Goal: Information Seeking & Learning: Find specific fact

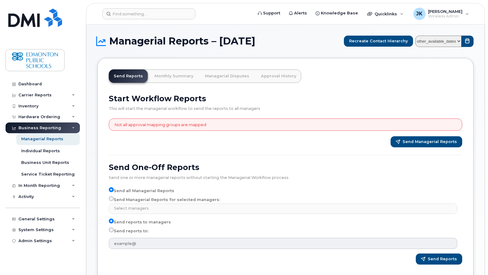
select select
click at [174, 75] on link "Monthly Summary" at bounding box center [174, 76] width 49 height 14
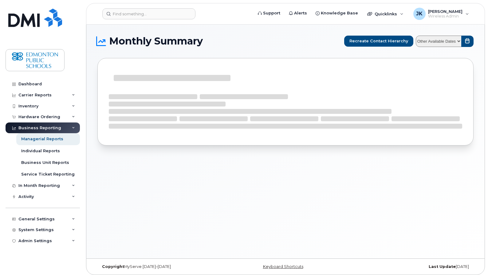
select select
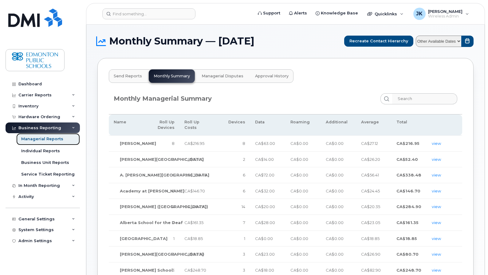
click at [43, 139] on div "Managerial Reports" at bounding box center [42, 139] width 42 height 6
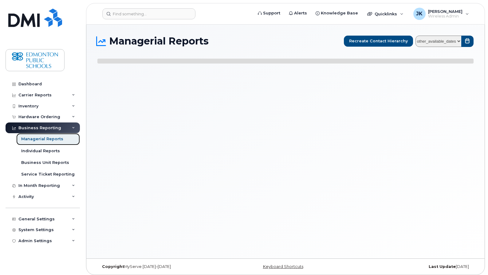
select select
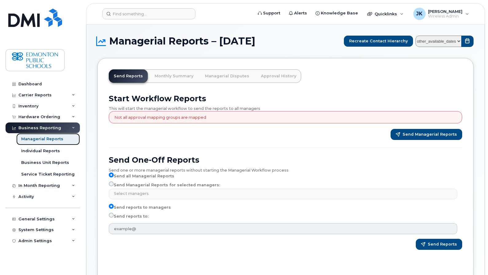
click at [48, 139] on div "Managerial Reports" at bounding box center [42, 139] width 42 height 6
click at [36, 152] on div "Individual Reports" at bounding box center [40, 151] width 39 height 6
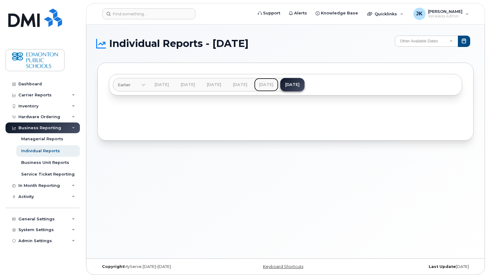
click at [278, 81] on link "Jul 2025" at bounding box center [266, 85] width 24 height 14
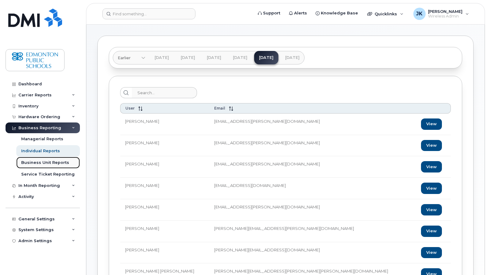
click at [39, 162] on div "Business Unit Reports" at bounding box center [45, 163] width 48 height 6
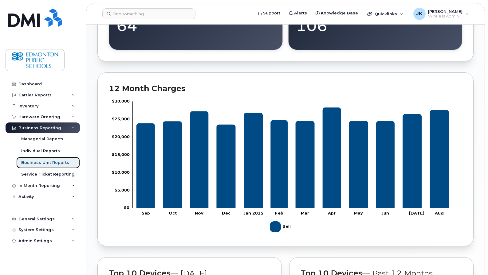
scroll to position [127, 0]
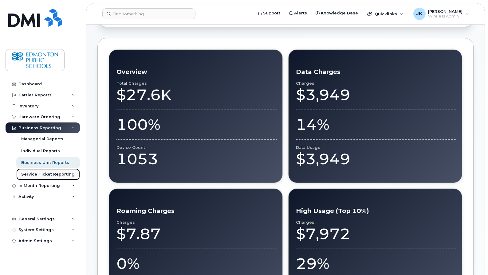
click at [40, 175] on div "Service Ticket Reporting" at bounding box center [47, 175] width 53 height 6
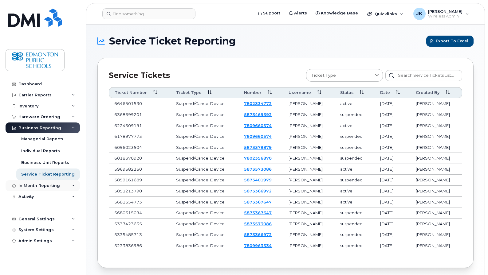
click at [39, 186] on div "In Month Reporting" at bounding box center [38, 185] width 41 height 5
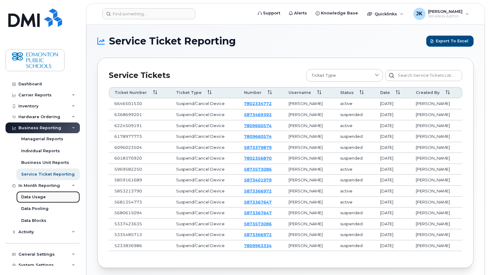
click at [36, 196] on div "Data Usage" at bounding box center [33, 197] width 25 height 6
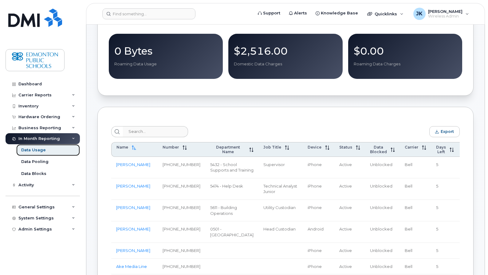
scroll to position [205, 0]
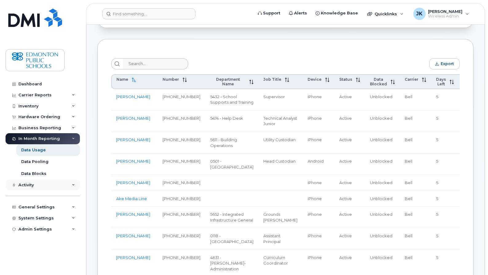
click at [69, 186] on div "Activity" at bounding box center [43, 185] width 74 height 11
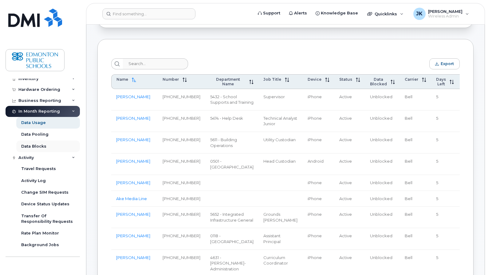
scroll to position [41, 0]
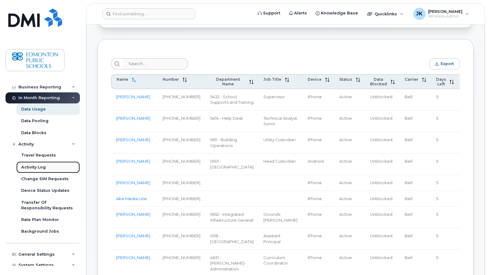
click at [36, 167] on div "Activity Log" at bounding box center [33, 168] width 25 height 6
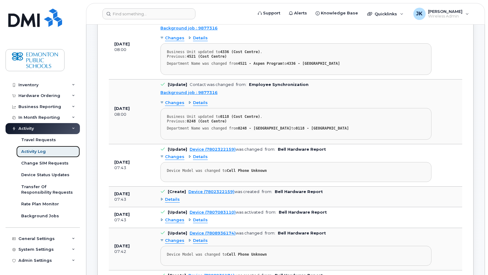
scroll to position [410, 0]
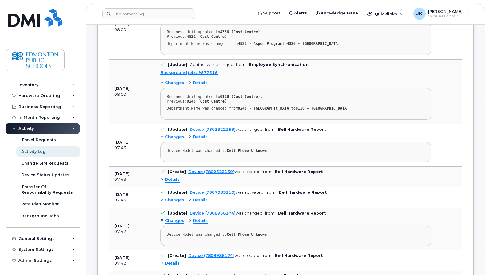
click at [161, 179] on div "Details" at bounding box center [169, 180] width 19 height 6
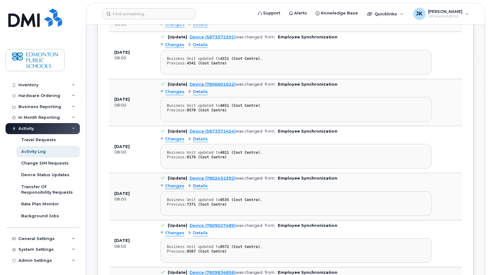
scroll to position [942, 0]
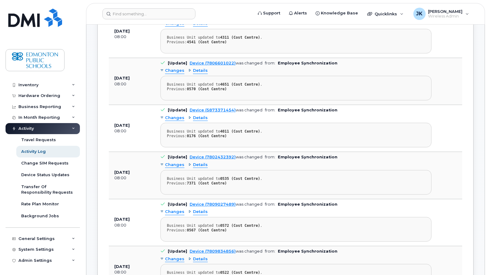
click at [162, 74] on div "Changes" at bounding box center [172, 71] width 24 height 6
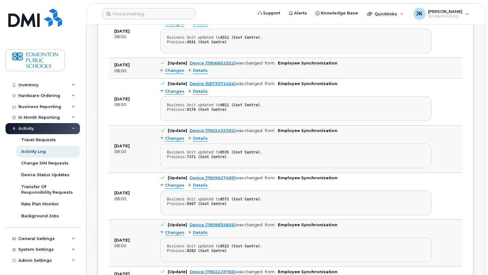
click at [162, 74] on div "Changes" at bounding box center [172, 71] width 24 height 6
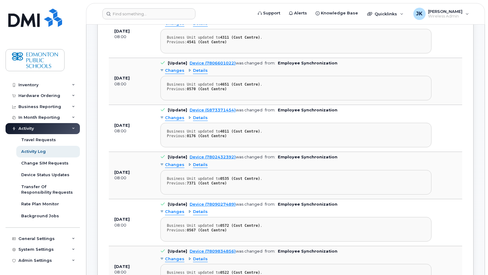
click at [189, 74] on div "Details" at bounding box center [197, 71] width 19 height 6
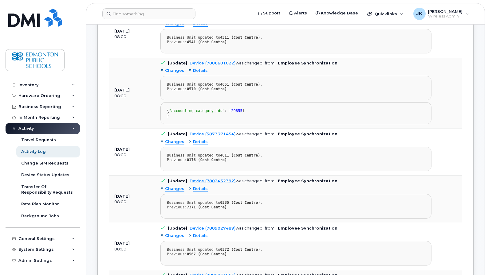
click at [189, 74] on div "Details" at bounding box center [197, 71] width 19 height 6
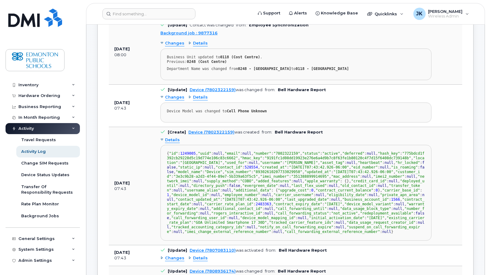
scroll to position [0, 0]
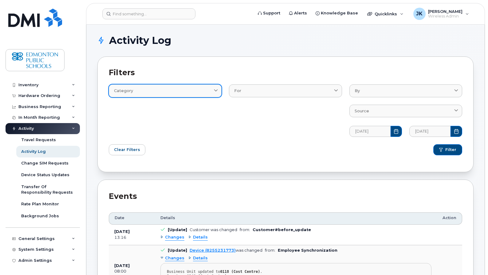
click at [213, 89] on span at bounding box center [216, 91] width 6 height 6
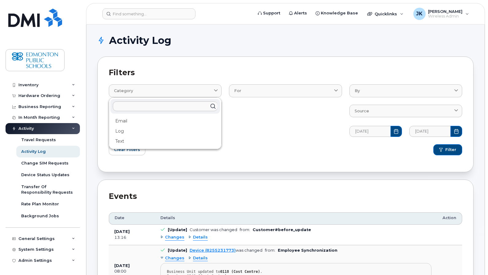
click at [286, 131] on div "For Contact Customer Device User" at bounding box center [285, 106] width 120 height 67
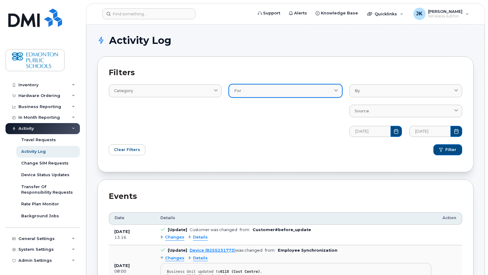
click at [333, 91] on span at bounding box center [336, 91] width 6 height 6
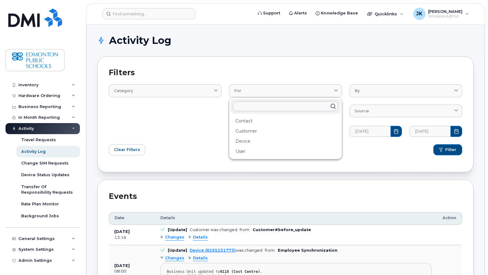
click at [344, 63] on div "Filters Category Email Log Text For Contact Customer Device User By Ian Pitt So…" at bounding box center [285, 115] width 376 height 116
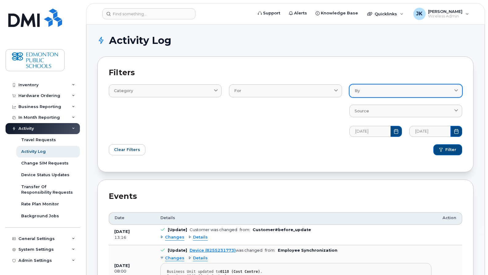
click at [386, 89] on div "By" at bounding box center [406, 91] width 102 height 6
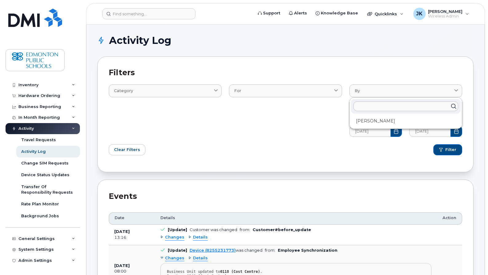
click at [378, 69] on h2 "Filters" at bounding box center [285, 72] width 353 height 9
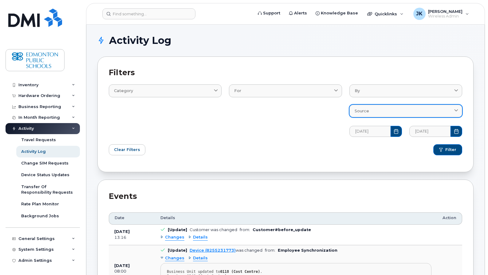
click at [376, 110] on div "Source" at bounding box center [406, 111] width 102 height 6
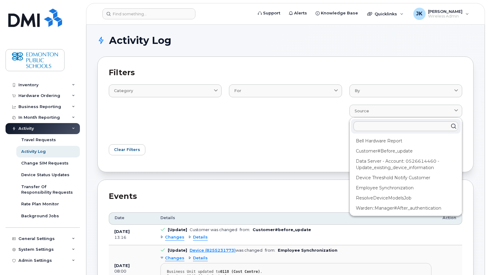
click at [307, 143] on div "Filter" at bounding box center [375, 150] width 180 height 18
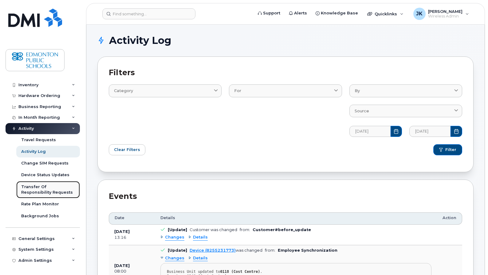
click at [34, 191] on div "Transfer Of Responsibility Requests" at bounding box center [48, 189] width 54 height 11
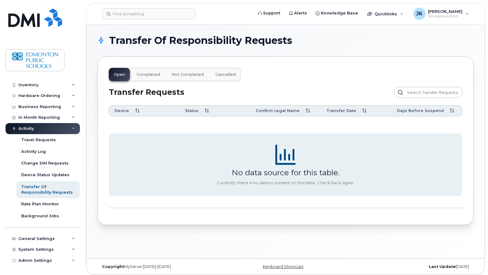
click at [147, 74] on span "Completed" at bounding box center [148, 74] width 23 height 5
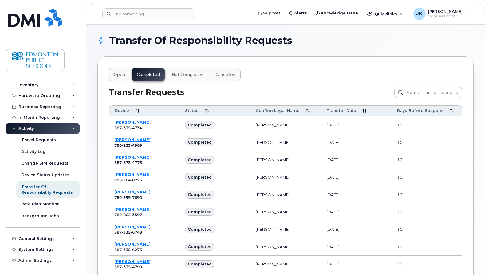
click at [350, 109] on span "Transfer Date" at bounding box center [341, 111] width 30 height 6
click at [348, 112] on span "Transfer Date" at bounding box center [341, 111] width 30 height 6
click at [190, 76] on span "Not Completed" at bounding box center [188, 74] width 32 height 5
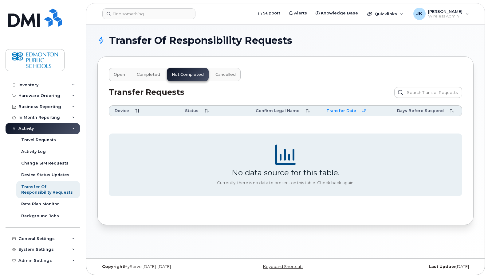
click at [227, 73] on span "Cancelled" at bounding box center [225, 74] width 20 height 5
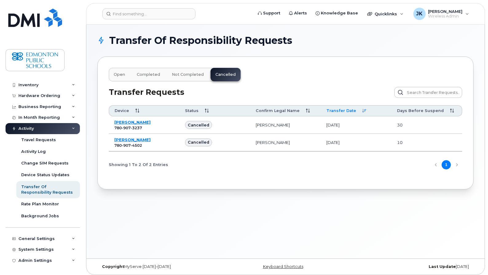
click at [147, 73] on span "Completed" at bounding box center [148, 74] width 23 height 5
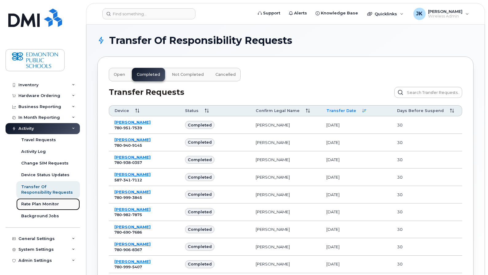
click at [38, 203] on div "Rate Plan Monitor" at bounding box center [40, 205] width 38 height 6
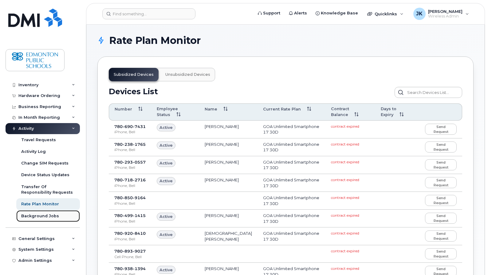
click at [31, 218] on div "Background Jobs" at bounding box center [40, 217] width 38 height 6
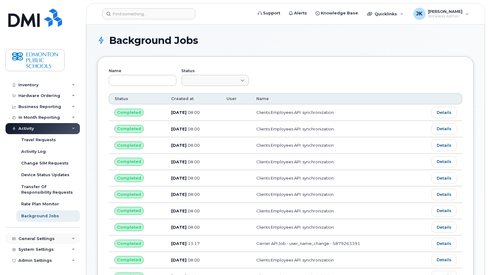
click at [44, 240] on div "General Settings" at bounding box center [36, 239] width 36 height 5
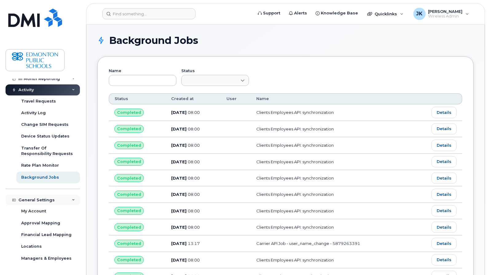
scroll to position [103, 0]
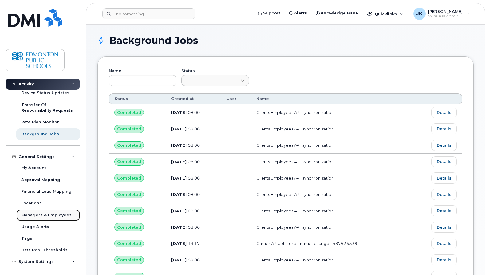
click at [35, 219] on link "Managers & Employees" at bounding box center [48, 216] width 64 height 12
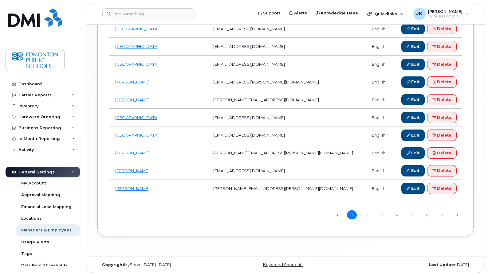
scroll to position [826, 0]
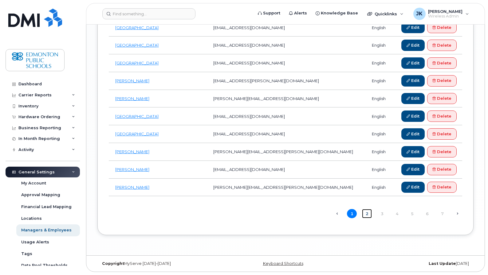
click at [367, 214] on link "2" at bounding box center [367, 214] width 10 height 10
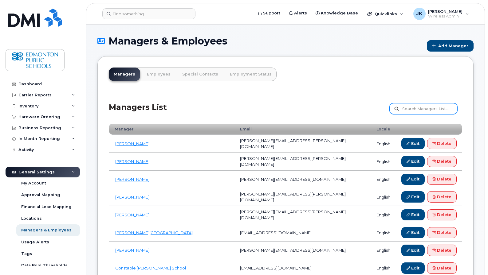
click at [432, 109] on input "text" at bounding box center [424, 108] width 68 height 11
type input "jayson"
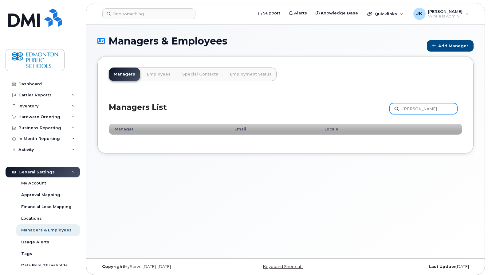
click at [435, 109] on input "[PERSON_NAME]" at bounding box center [424, 108] width 68 height 11
type input "[PERSON_NAME]"
drag, startPoint x: 0, startPoint y: 0, endPoint x: 435, endPoint y: 109, distance: 448.5
click at [435, 109] on input "jay" at bounding box center [424, 108] width 68 height 11
type input "j"
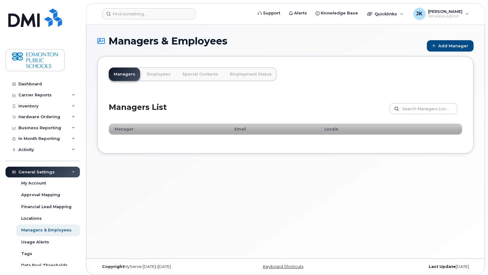
click at [351, 99] on div "Managers List Customize Filter Refresh Export" at bounding box center [285, 106] width 353 height 29
click at [419, 109] on input "text" at bounding box center [424, 108] width 68 height 11
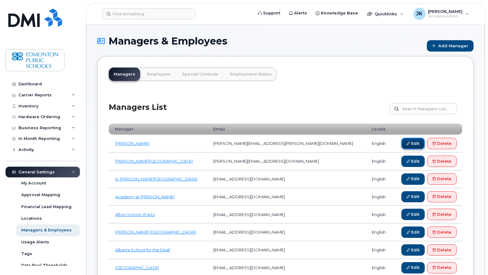
click at [409, 142] on link "Edit" at bounding box center [412, 143] width 23 height 11
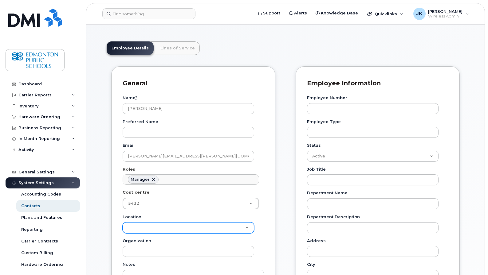
scroll to position [12, 0]
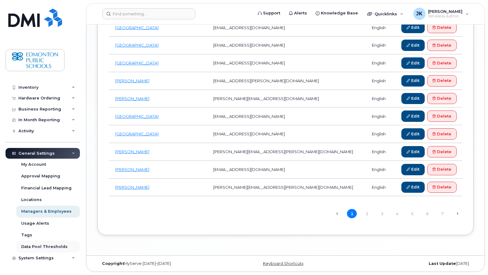
scroll to position [27, 0]
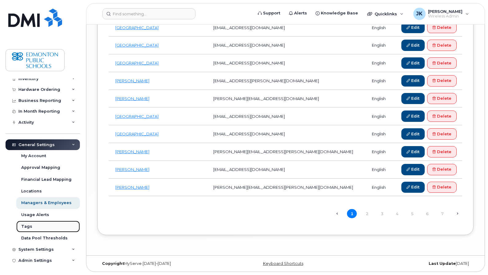
click at [27, 226] on div "Tags" at bounding box center [26, 227] width 11 height 6
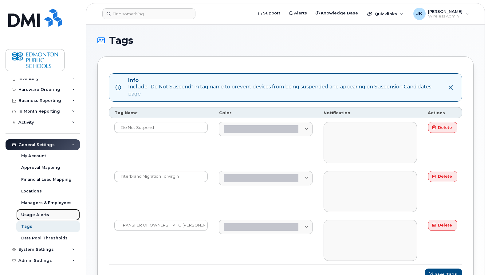
click at [36, 216] on div "Usage Alerts" at bounding box center [35, 215] width 28 height 6
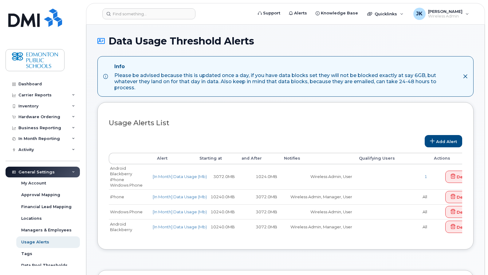
select select
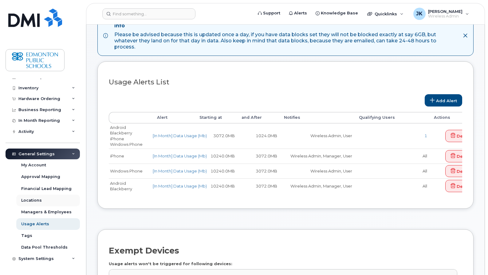
scroll to position [27, 0]
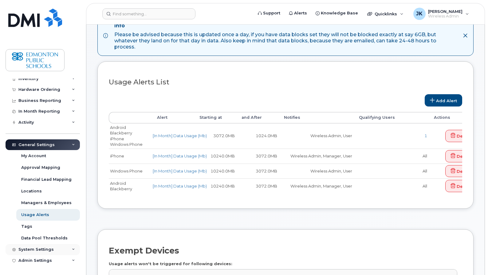
drag, startPoint x: 70, startPoint y: 249, endPoint x: 70, endPoint y: 246, distance: 3.1
click at [72, 249] on icon at bounding box center [73, 249] width 3 height 3
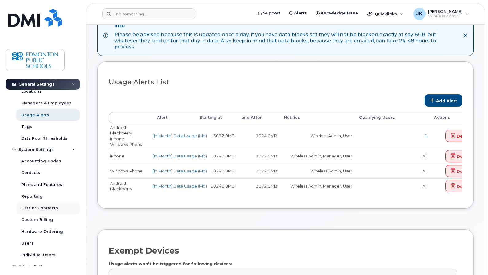
scroll to position [133, 0]
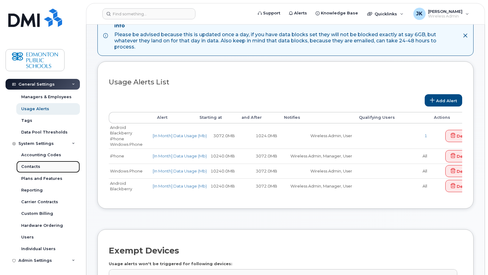
click at [34, 167] on div "Contacts" at bounding box center [30, 167] width 19 height 6
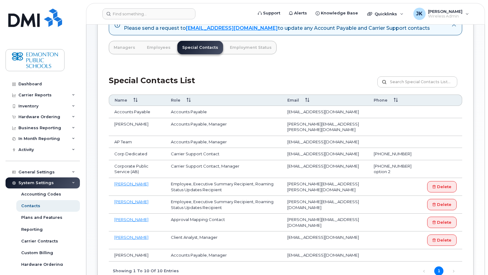
scroll to position [41, 0]
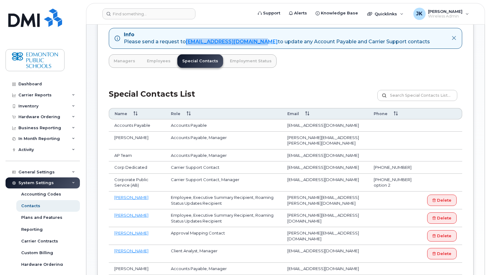
drag, startPoint x: 261, startPoint y: 41, endPoint x: 188, endPoint y: 43, distance: 73.4
click at [188, 43] on div "Please send a request to [EMAIL_ADDRESS][DOMAIN_NAME] to update any Account Pay…" at bounding box center [277, 41] width 306 height 7
copy link "[EMAIL_ADDRESS][DOMAIN_NAME]"
click at [343, 71] on div "Info Please send a request to [EMAIL_ADDRESS][DOMAIN_NAME] to update any Accoun…" at bounding box center [285, 161] width 376 height 289
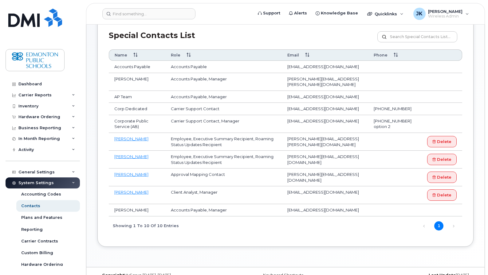
scroll to position [105, 0]
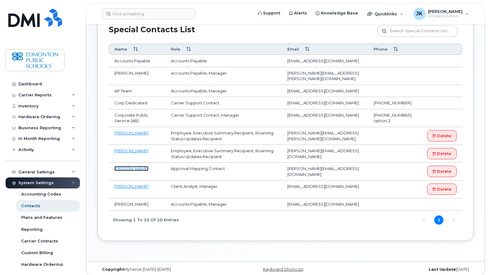
click at [123, 166] on link "[PERSON_NAME]" at bounding box center [131, 168] width 34 height 5
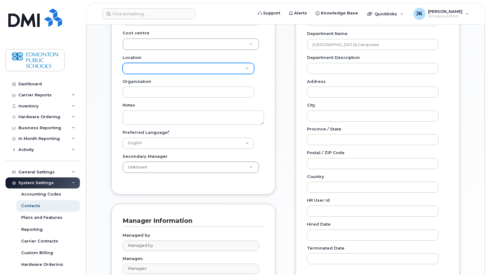
scroll to position [123, 0]
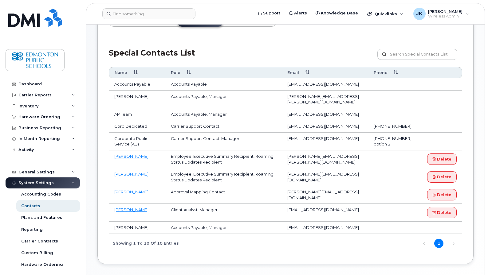
scroll to position [39, 0]
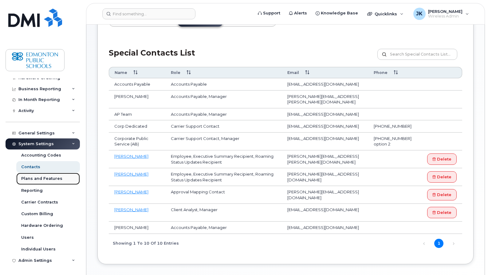
click at [34, 178] on div "Plans and Features" at bounding box center [41, 179] width 41 height 6
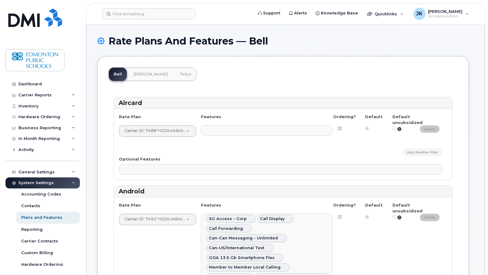
select select
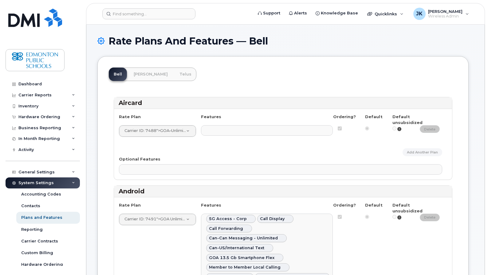
select select
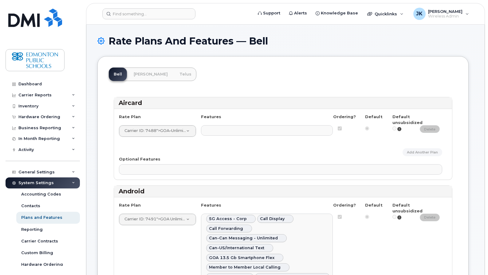
select select
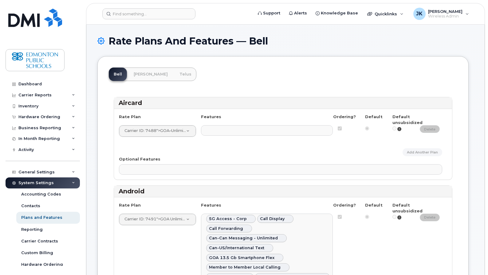
select select
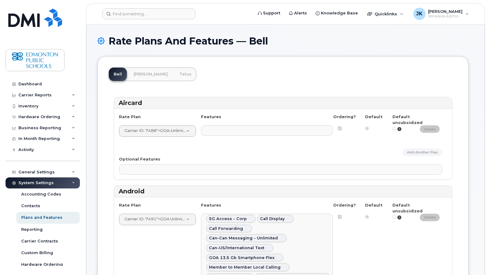
select select
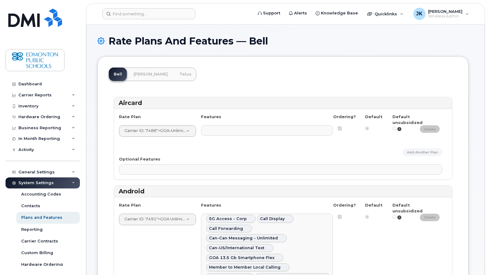
select select
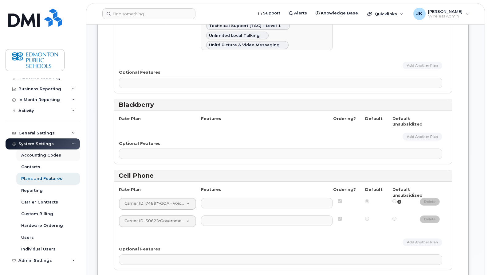
scroll to position [532, 0]
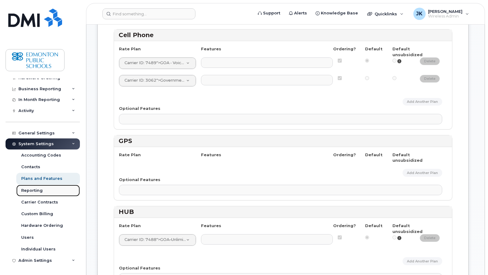
click at [32, 190] on div "Reporting" at bounding box center [32, 191] width 22 height 6
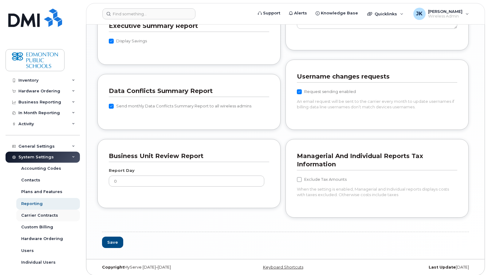
scroll to position [39, 0]
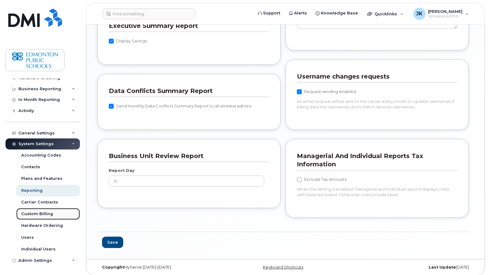
click at [31, 214] on div "Custom Billing" at bounding box center [37, 214] width 32 height 6
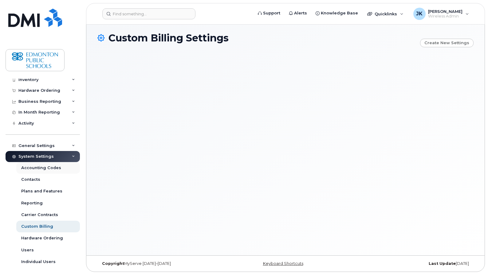
scroll to position [39, 0]
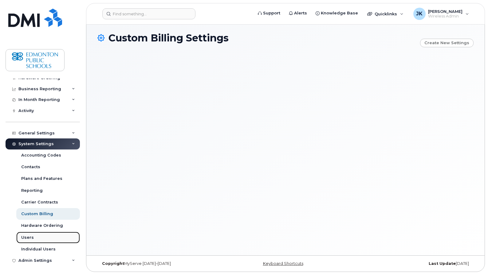
click at [27, 237] on div "Users" at bounding box center [27, 238] width 13 height 6
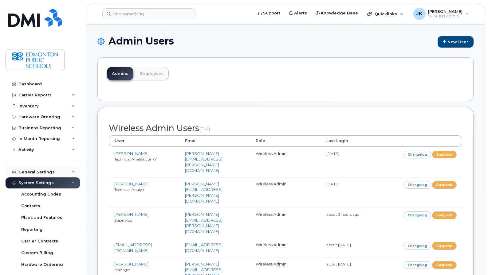
drag, startPoint x: 34, startPoint y: 171, endPoint x: 34, endPoint y: 168, distance: 3.4
click at [34, 171] on div "General Settings" at bounding box center [36, 172] width 36 height 5
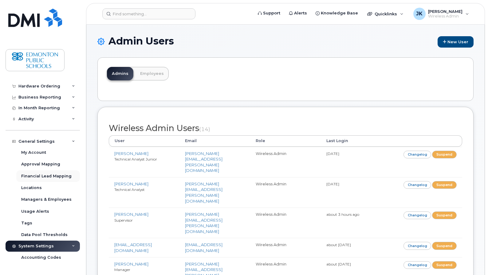
scroll to position [82, 0]
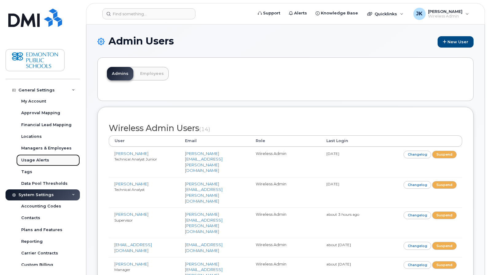
click at [27, 161] on div "Usage Alerts" at bounding box center [35, 161] width 28 height 6
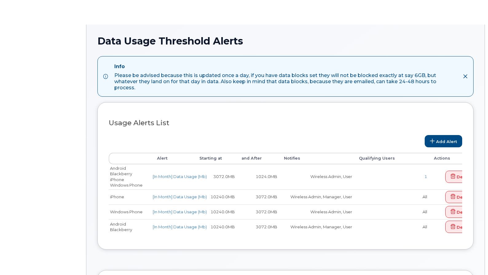
select select
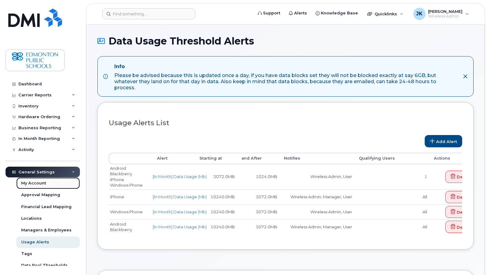
click at [32, 183] on div "My Account" at bounding box center [33, 184] width 25 height 6
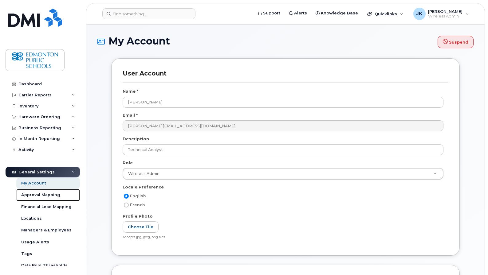
click at [33, 194] on div "Approval Mapping" at bounding box center [40, 195] width 39 height 6
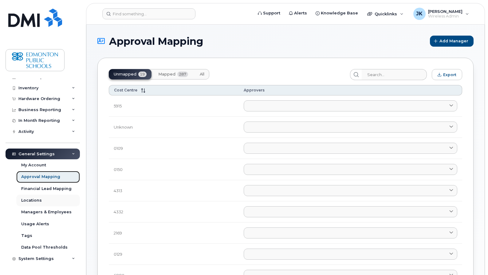
scroll to position [27, 0]
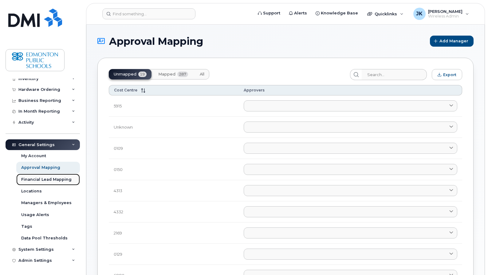
click at [29, 181] on div "Financial Lead Mapping" at bounding box center [46, 180] width 50 height 6
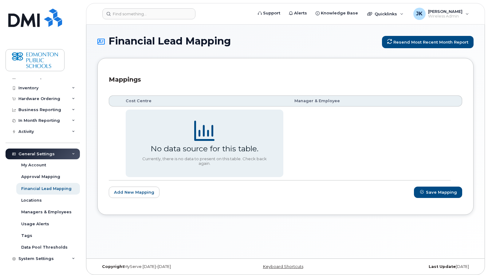
scroll to position [27, 0]
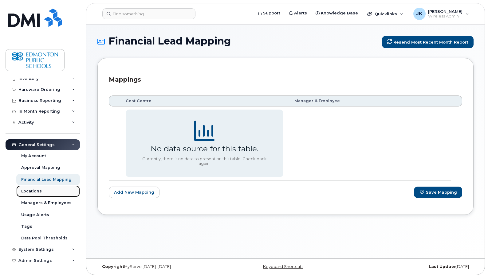
click at [27, 191] on div "Locations" at bounding box center [31, 192] width 21 height 6
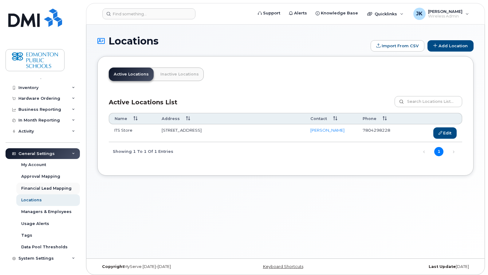
scroll to position [27, 0]
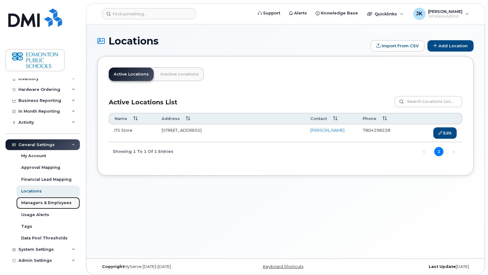
click at [37, 202] on div "Managers & Employees" at bounding box center [46, 203] width 50 height 6
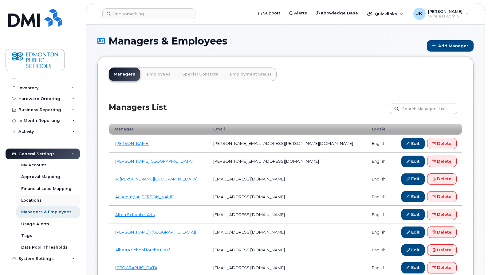
scroll to position [27, 0]
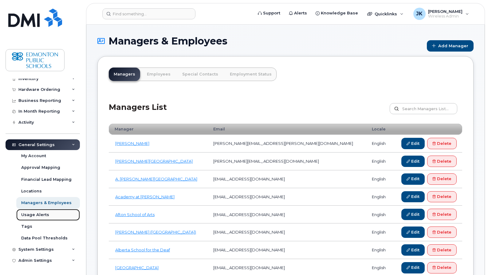
click at [37, 213] on div "Usage Alerts" at bounding box center [35, 215] width 28 height 6
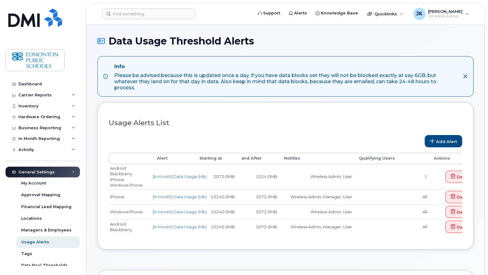
select select
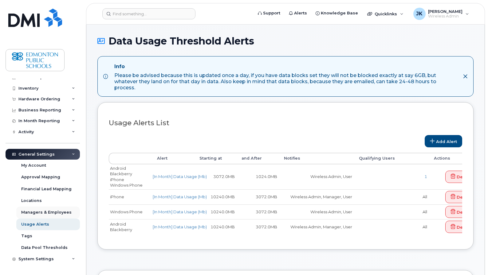
scroll to position [27, 0]
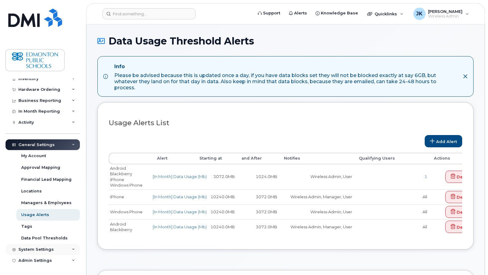
click at [34, 249] on div "System Settings" at bounding box center [35, 249] width 35 height 5
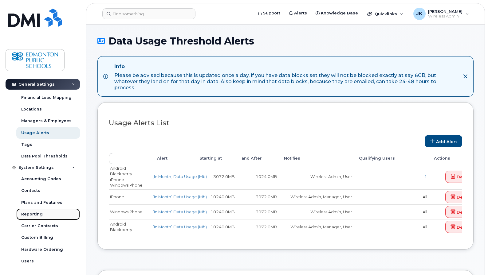
click at [29, 214] on div "Reporting" at bounding box center [32, 215] width 22 height 6
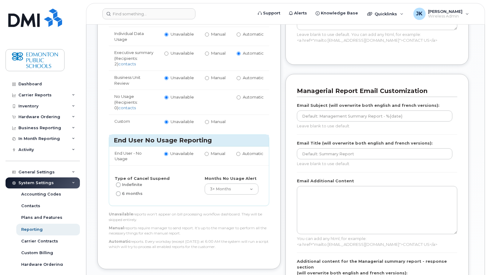
scroll to position [328, 0]
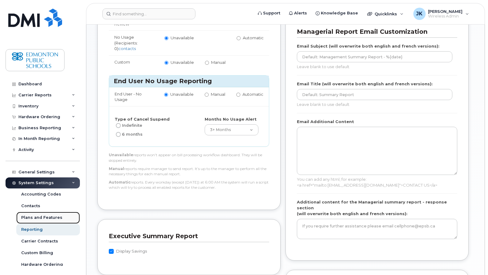
click at [30, 218] on div "Plans and Features" at bounding box center [41, 218] width 41 height 6
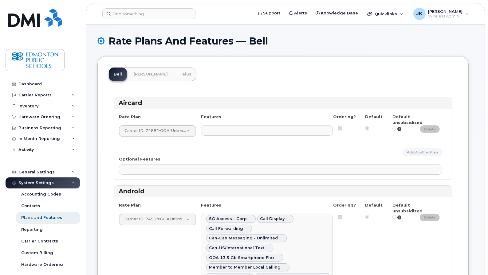
select select
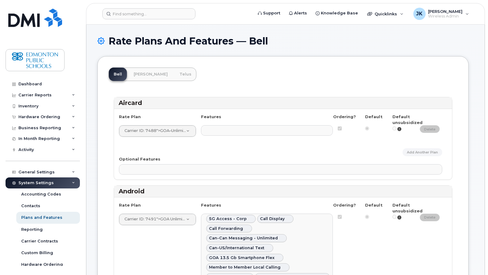
select select
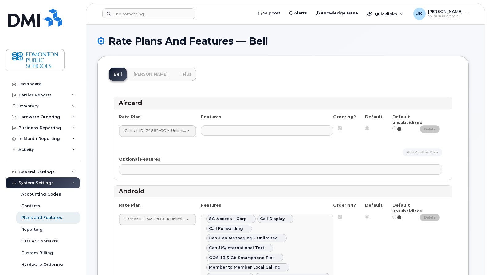
select select
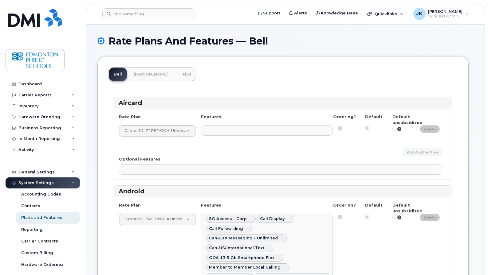
select select
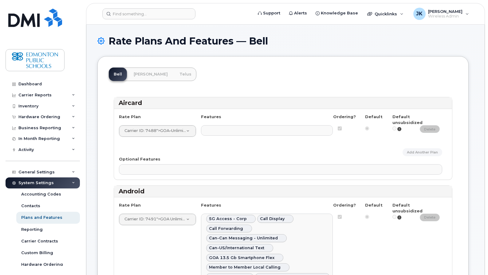
select select
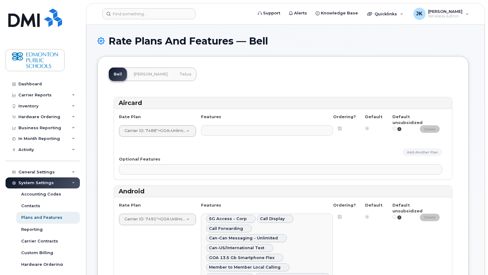
select select
click at [33, 205] on div "Contacts" at bounding box center [30, 206] width 19 height 6
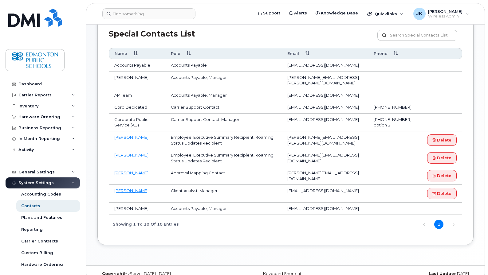
scroll to position [105, 0]
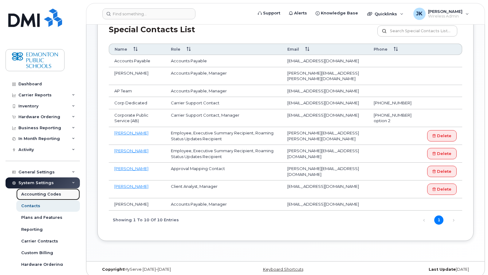
click at [34, 193] on div "Accounting Codes" at bounding box center [41, 195] width 40 height 6
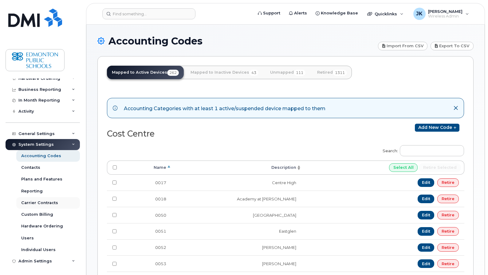
scroll to position [39, 0]
drag, startPoint x: 38, startPoint y: 260, endPoint x: 39, endPoint y: 249, distance: 10.5
click at [38, 260] on div "Admin Settings" at bounding box center [34, 260] width 33 height 5
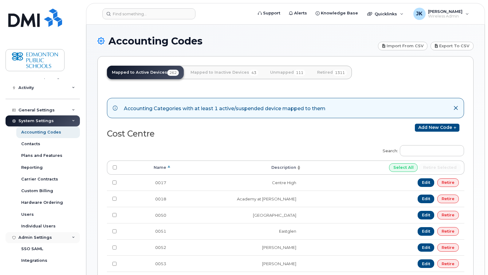
scroll to position [74, 0]
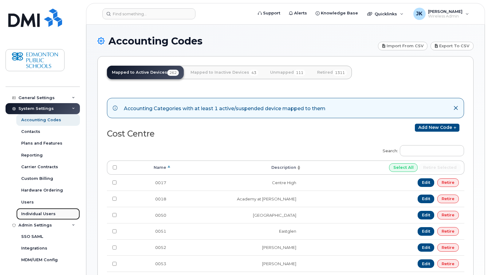
click at [34, 216] on div "Individual Users" at bounding box center [38, 214] width 34 height 6
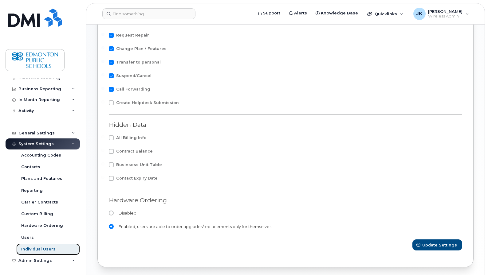
scroll to position [237, 0]
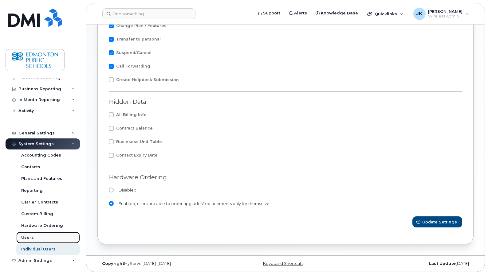
click at [25, 239] on div "Users" at bounding box center [27, 238] width 13 height 6
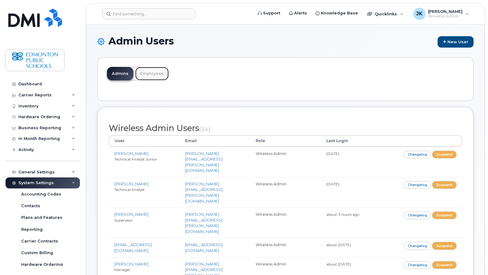
click at [149, 75] on link "Employees" at bounding box center [151, 74] width 33 height 14
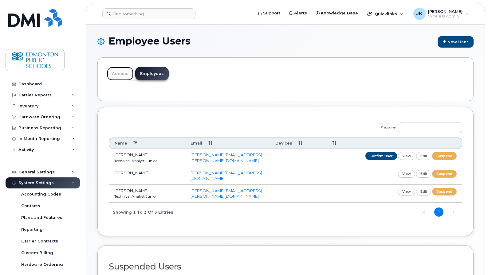
click at [114, 73] on link "Admins" at bounding box center [120, 74] width 26 height 14
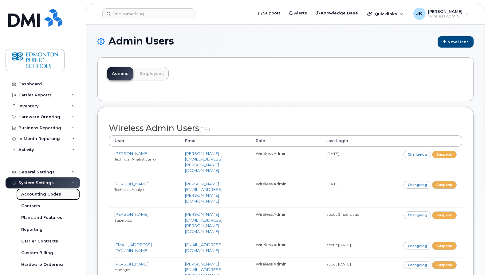
click at [37, 193] on div "Accounting Codes" at bounding box center [41, 195] width 40 height 6
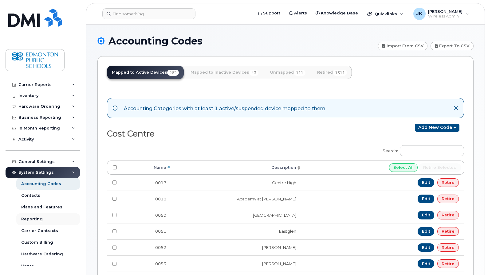
scroll to position [39, 0]
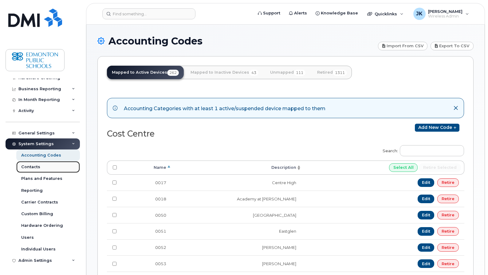
click at [30, 167] on div "Contacts" at bounding box center [30, 167] width 19 height 6
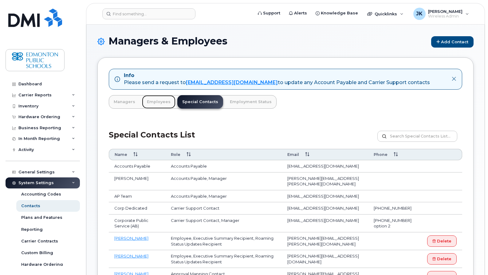
click at [157, 102] on link "Employees" at bounding box center [158, 102] width 33 height 14
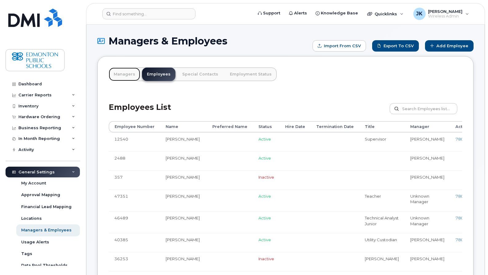
click at [126, 73] on link "Managers" at bounding box center [124, 75] width 31 height 14
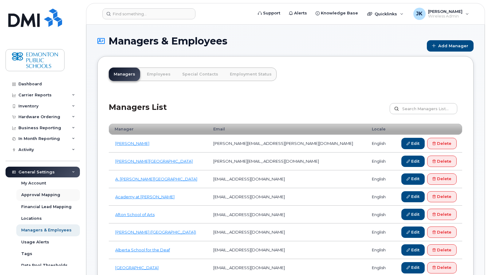
scroll to position [27, 0]
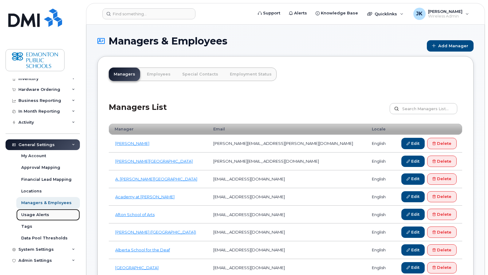
click at [38, 216] on div "Usage Alerts" at bounding box center [35, 215] width 28 height 6
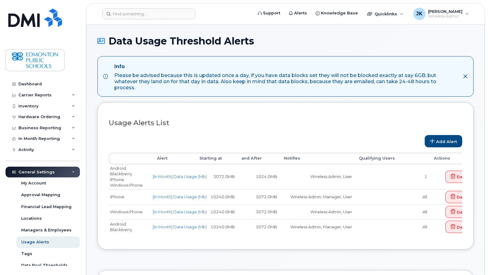
select select
click at [24, 253] on div "Tags" at bounding box center [26, 254] width 11 height 6
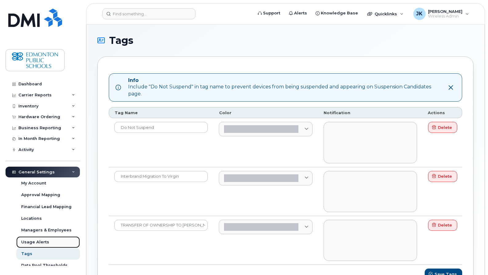
click at [31, 243] on div "Usage Alerts" at bounding box center [35, 243] width 28 height 6
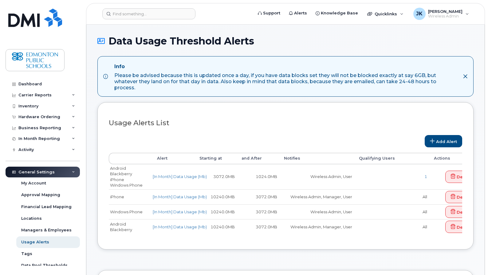
select select
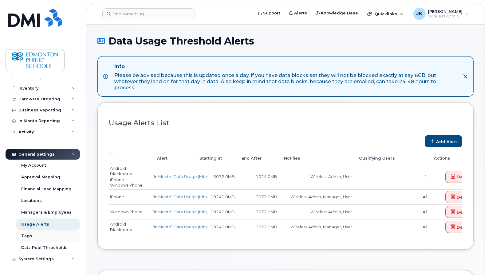
scroll to position [27, 0]
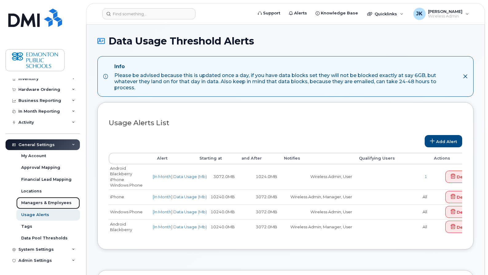
click at [31, 204] on div "Managers & Employees" at bounding box center [46, 203] width 50 height 6
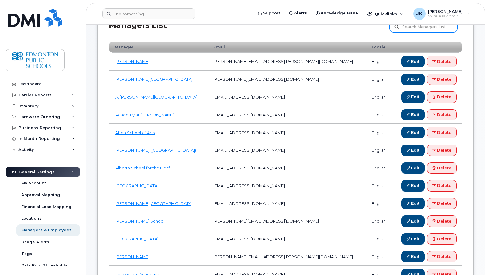
click at [416, 29] on input "text" at bounding box center [424, 26] width 68 height 11
type input "[PERSON_NAME]"
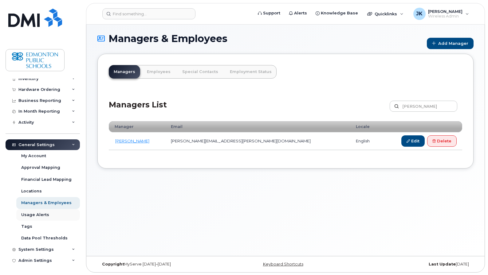
scroll to position [3, 0]
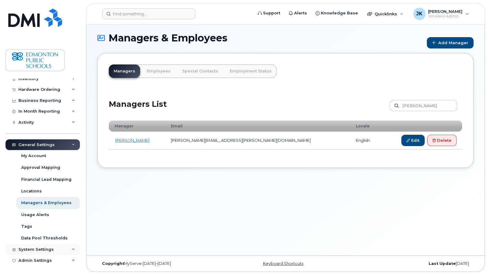
click at [45, 250] on div "System Settings" at bounding box center [35, 249] width 35 height 5
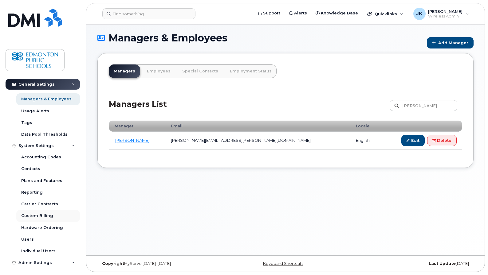
scroll to position [133, 0]
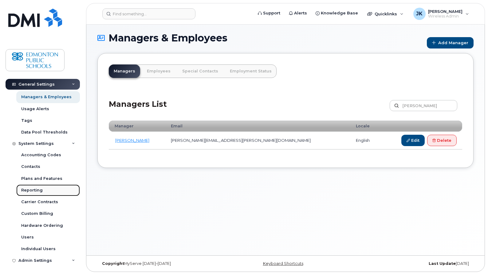
click at [23, 191] on div "Reporting" at bounding box center [32, 191] width 22 height 6
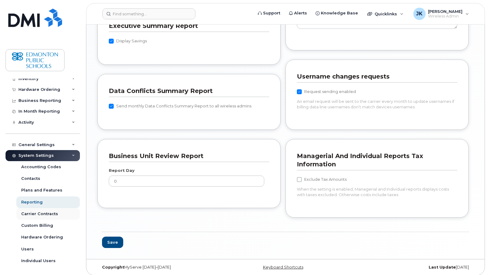
scroll to position [39, 0]
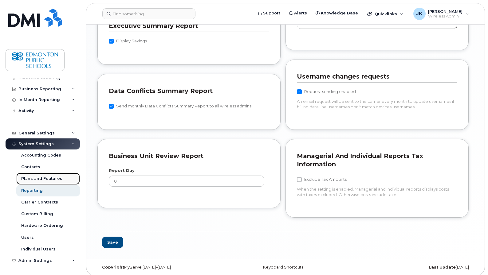
click at [31, 179] on div "Plans and Features" at bounding box center [41, 179] width 41 height 6
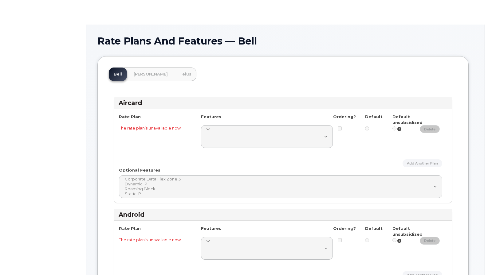
select select
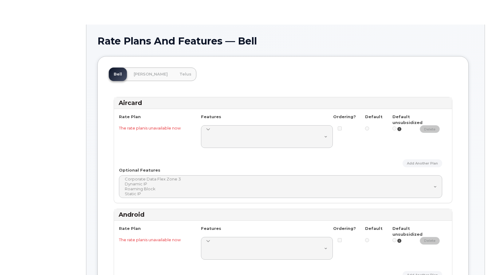
select select
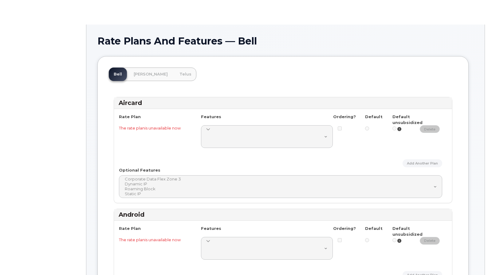
select select
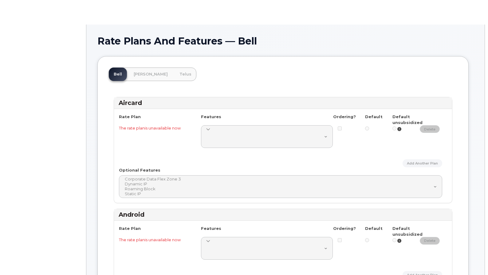
select select
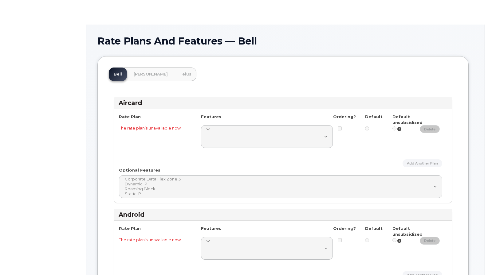
select select
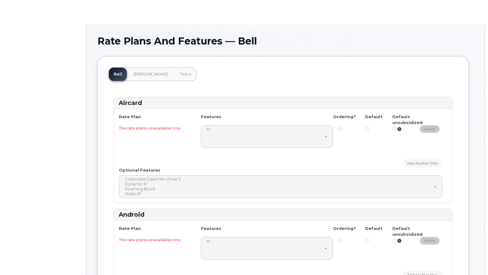
select select
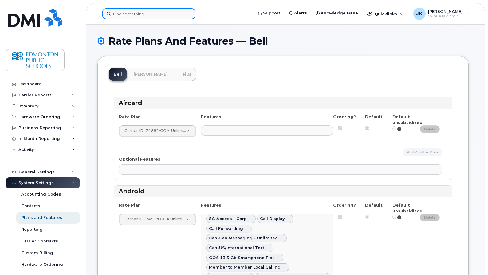
click at [125, 13] on input at bounding box center [148, 13] width 93 height 11
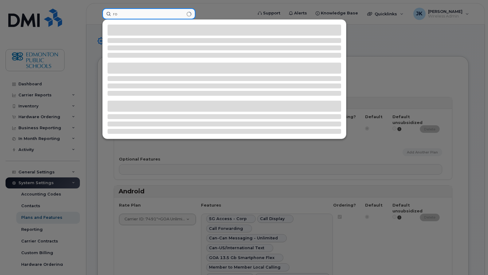
type input "r"
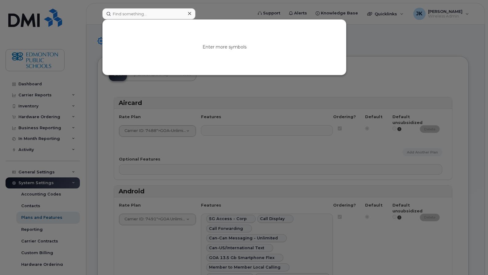
click at [73, 33] on div at bounding box center [244, 137] width 488 height 275
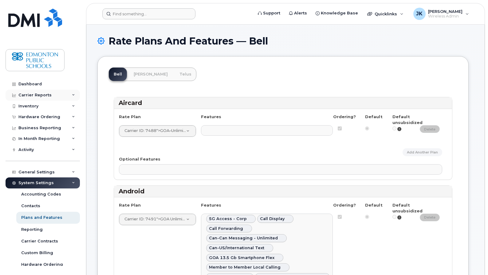
click at [48, 94] on div "Carrier Reports" at bounding box center [34, 95] width 33 height 5
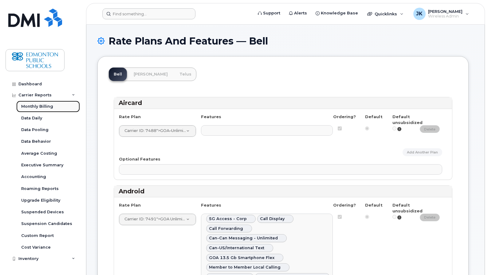
click at [38, 104] on div "Monthly Billing" at bounding box center [37, 107] width 32 height 6
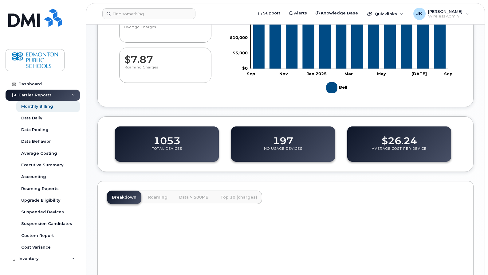
scroll to position [205, 0]
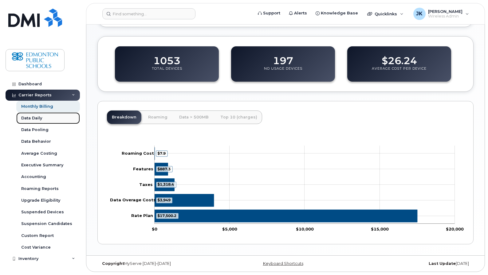
click at [30, 118] on div "Data Daily" at bounding box center [31, 119] width 21 height 6
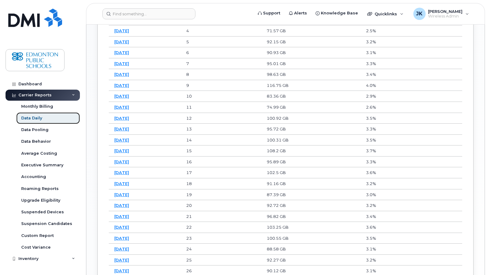
scroll to position [410, 0]
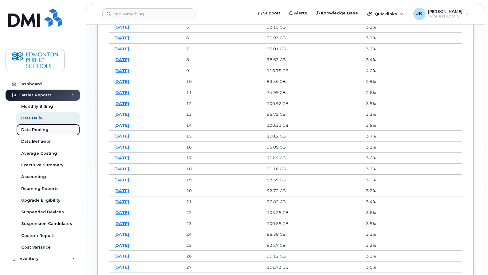
click at [37, 132] on div "Data Pooling" at bounding box center [34, 130] width 27 height 6
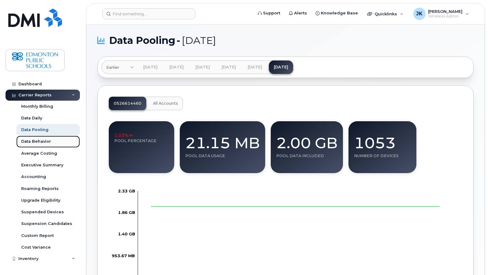
click at [37, 141] on div "Data Behavior" at bounding box center [36, 142] width 30 height 6
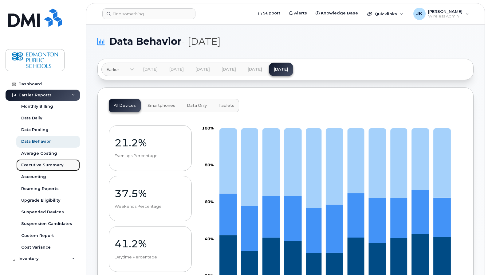
click at [35, 165] on div "Executive Summary" at bounding box center [42, 166] width 42 height 6
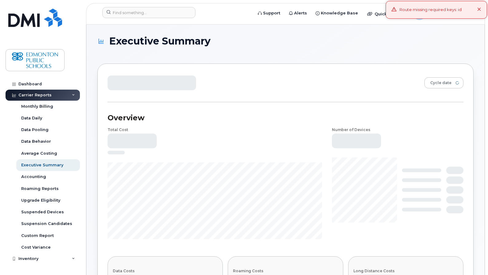
click at [481, 10] on icon at bounding box center [479, 10] width 4 height 4
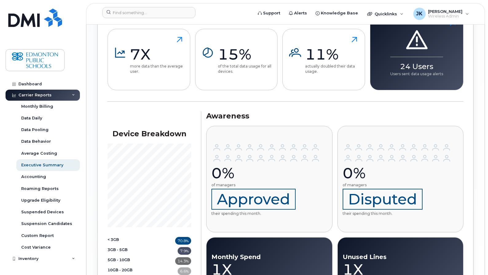
scroll to position [793, 0]
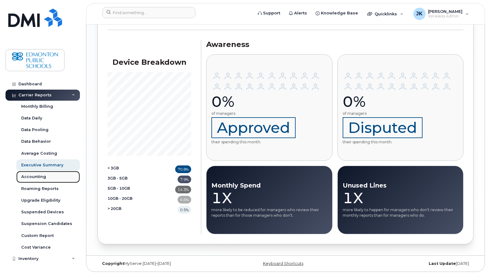
click at [38, 178] on div "Accounting" at bounding box center [33, 177] width 25 height 6
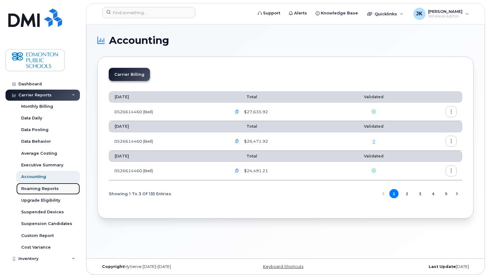
click at [32, 190] on div "Roaming Reports" at bounding box center [39, 189] width 37 height 6
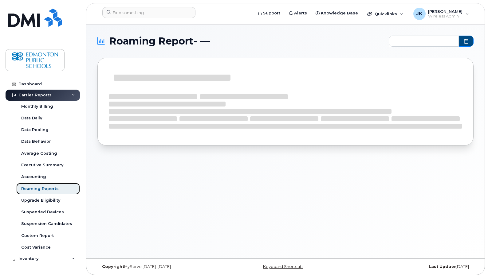
type input "2024-10 - 2025-08"
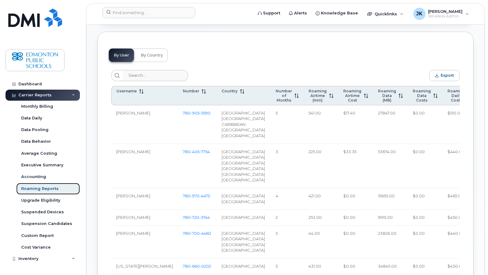
scroll to position [410, 0]
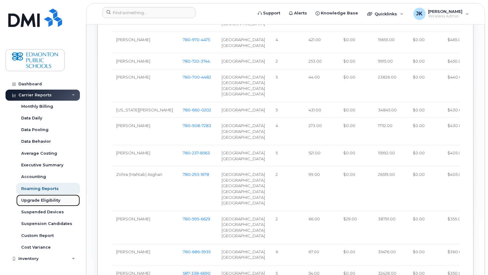
click at [31, 201] on div "Upgrade Eligibility" at bounding box center [40, 201] width 39 height 6
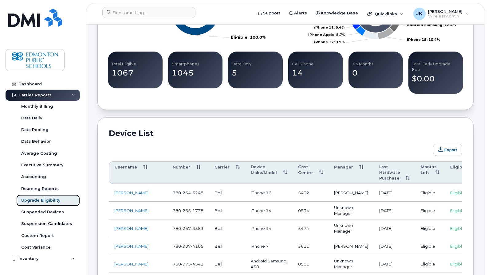
scroll to position [287, 0]
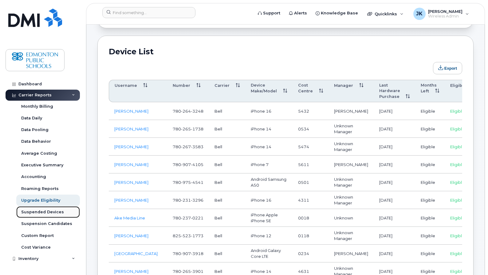
click at [38, 213] on div "Suspended Devices" at bounding box center [42, 213] width 43 height 6
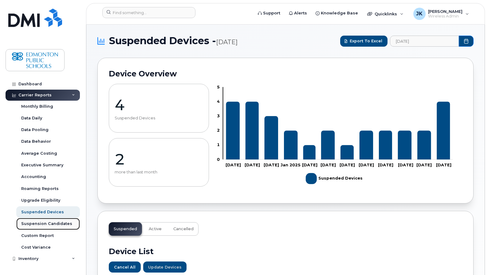
click at [35, 226] on div "Suspension Candidates" at bounding box center [46, 224] width 51 height 6
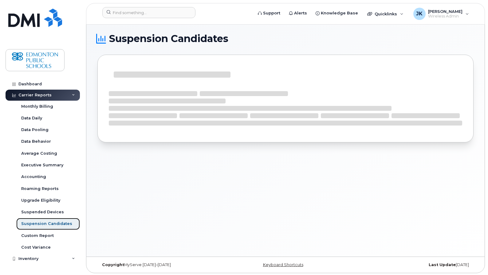
scroll to position [3, 0]
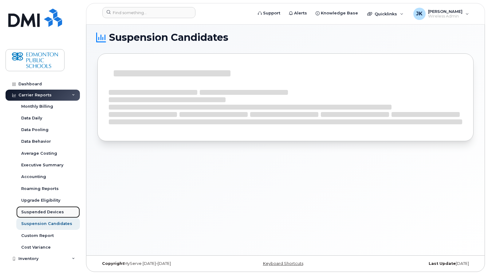
click at [34, 213] on div "Suspended Devices" at bounding box center [42, 213] width 43 height 6
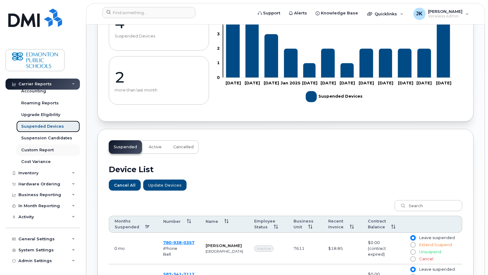
scroll to position [86, 0]
click at [40, 149] on div "Custom Report" at bounding box center [37, 150] width 33 height 6
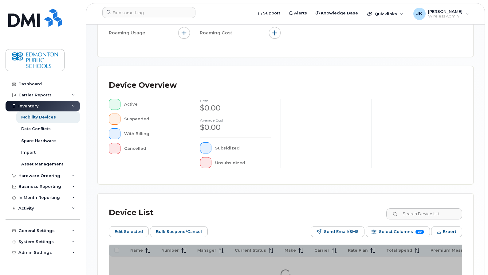
scroll to position [49, 0]
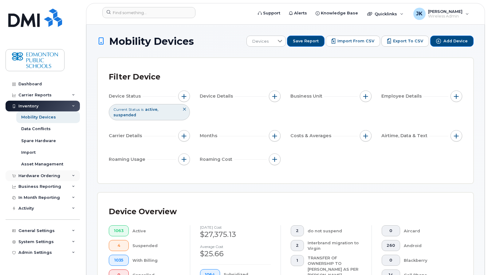
click at [44, 175] on div "Hardware Ordering" at bounding box center [39, 176] width 42 height 5
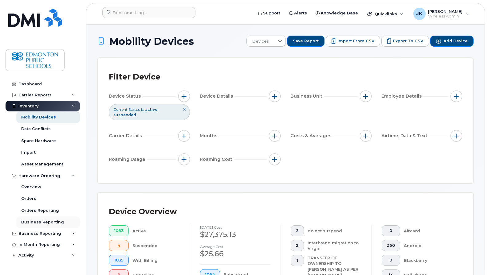
scroll to position [39, 0]
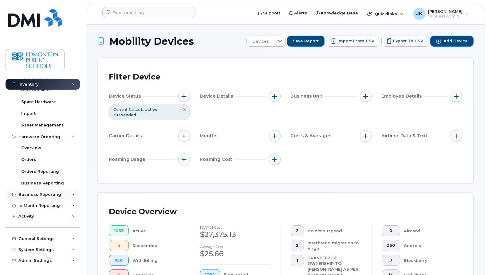
click at [40, 195] on div "Business Reporting" at bounding box center [39, 194] width 43 height 5
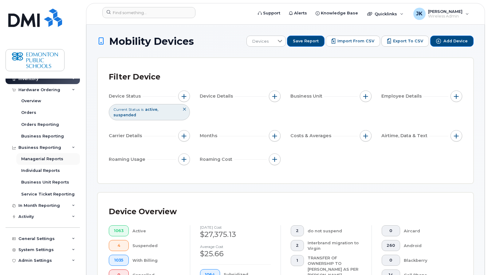
scroll to position [86, 0]
click at [37, 157] on div "Managerial Reports" at bounding box center [42, 159] width 42 height 6
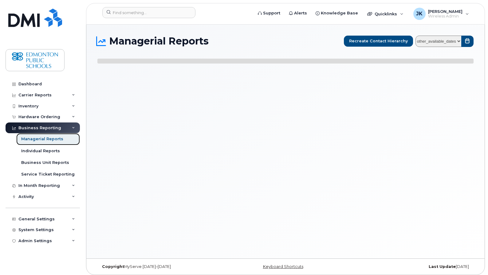
select select
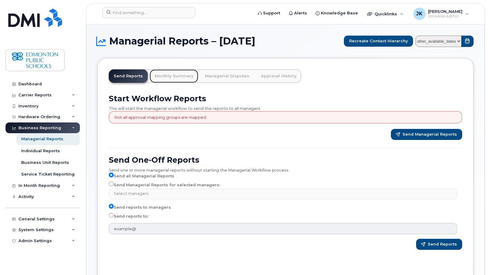
click at [170, 79] on link "Monthly Summary" at bounding box center [174, 76] width 49 height 14
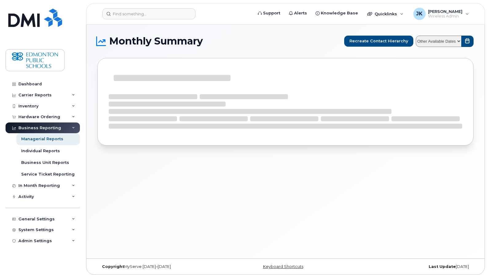
select select
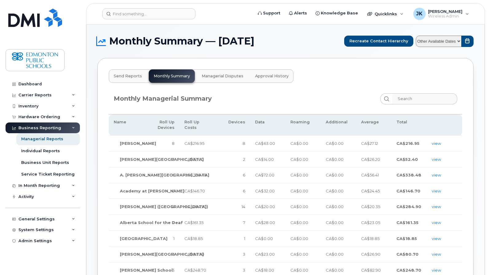
click at [222, 76] on span "Managerial Disputes" at bounding box center [223, 76] width 42 height 5
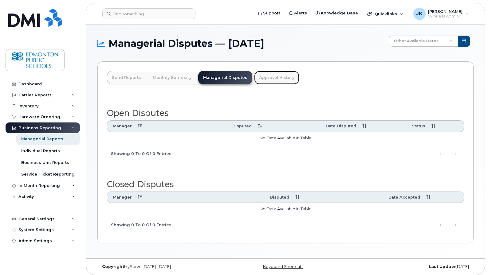
click at [275, 78] on link "Approval History" at bounding box center [276, 78] width 45 height 14
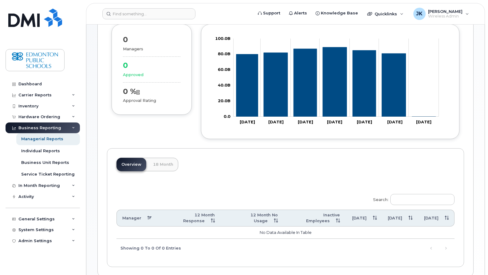
scroll to position [100, 0]
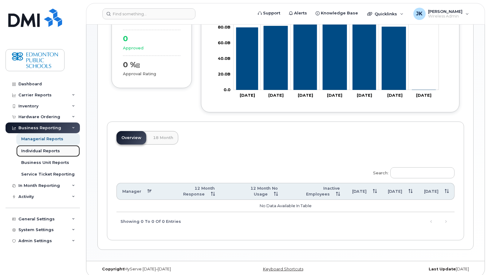
click at [36, 150] on div "Individual Reports" at bounding box center [40, 151] width 39 height 6
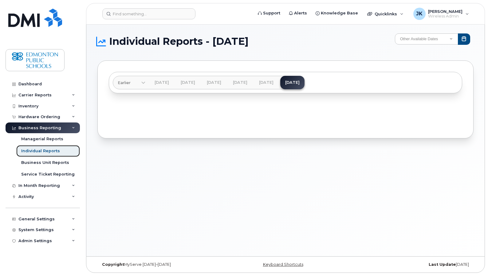
scroll to position [3, 0]
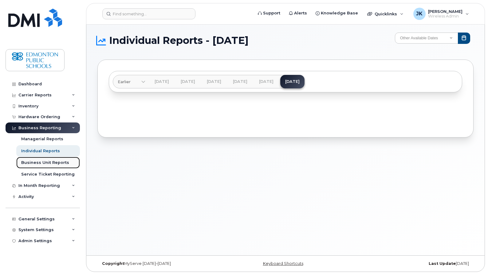
click at [29, 163] on div "Business Unit Reports" at bounding box center [45, 163] width 48 height 6
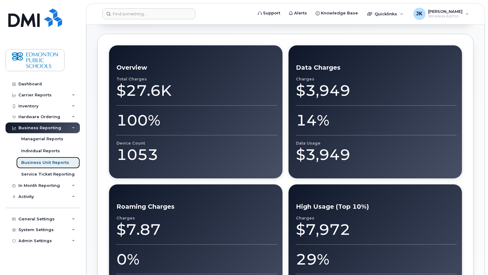
scroll to position [246, 0]
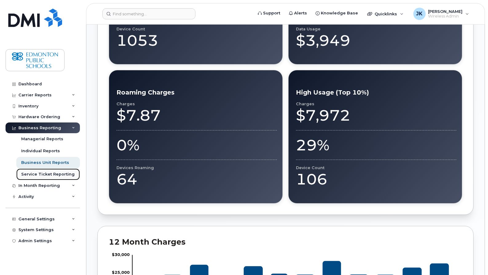
click at [33, 175] on div "Service Ticket Reporting" at bounding box center [47, 175] width 53 height 6
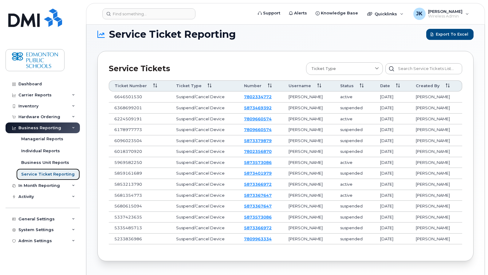
scroll to position [29, 0]
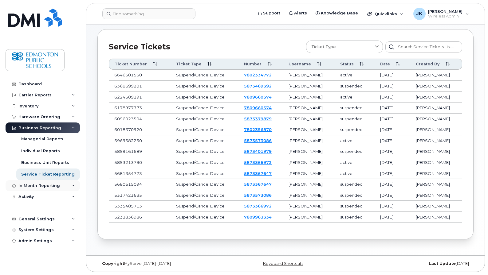
click at [49, 187] on div "In Month Reporting" at bounding box center [38, 185] width 41 height 5
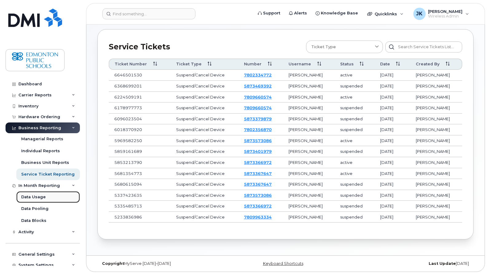
click at [39, 199] on div "Data Usage" at bounding box center [33, 197] width 25 height 6
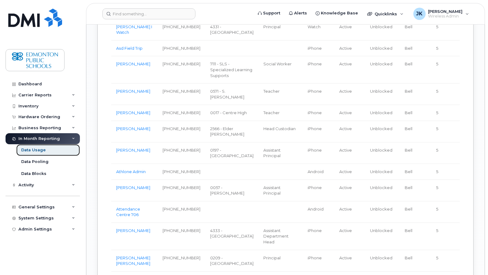
scroll to position [1598, 0]
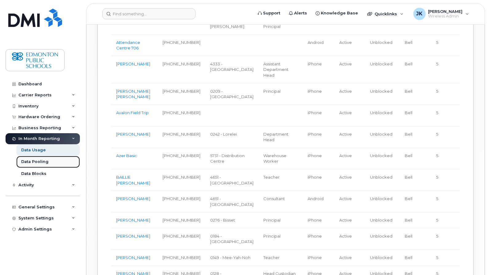
click at [33, 162] on div "Data Pooling" at bounding box center [34, 162] width 27 height 6
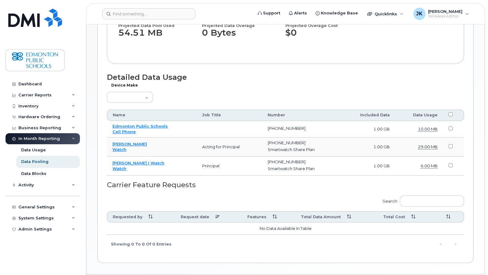
scroll to position [160, 0]
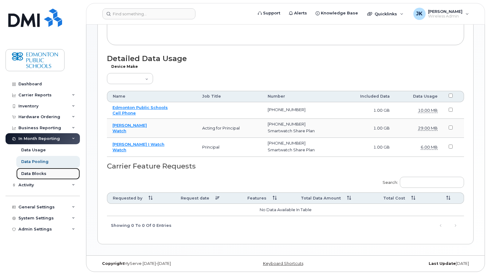
click at [34, 173] on div "Data Blocks" at bounding box center [33, 174] width 25 height 6
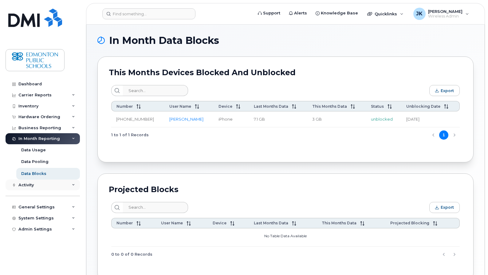
drag, startPoint x: 33, startPoint y: 186, endPoint x: 36, endPoint y: 179, distance: 6.7
click at [33, 186] on div "Activity" at bounding box center [25, 185] width 15 height 5
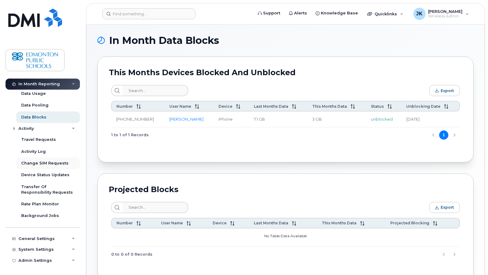
scroll to position [37, 0]
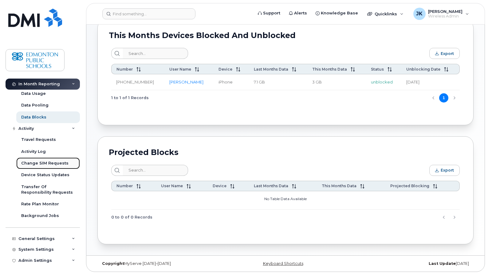
click at [40, 162] on div "Change SIM Requests" at bounding box center [44, 164] width 47 height 6
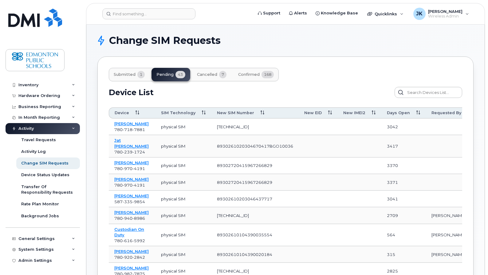
click at [126, 77] on span "submitted" at bounding box center [125, 74] width 22 height 5
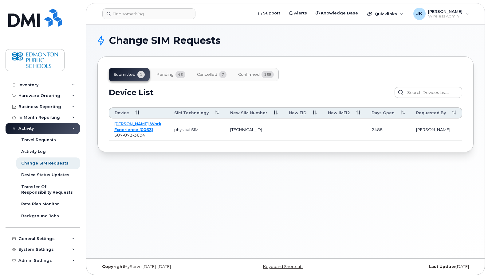
click at [206, 74] on span "cancelled" at bounding box center [207, 74] width 20 height 5
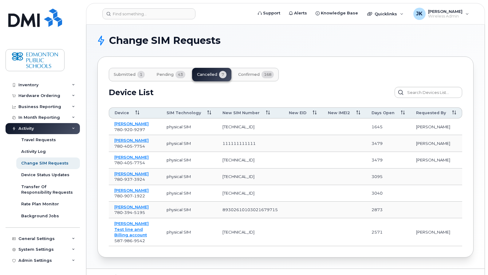
click at [249, 73] on span "confirmed" at bounding box center [249, 74] width 22 height 5
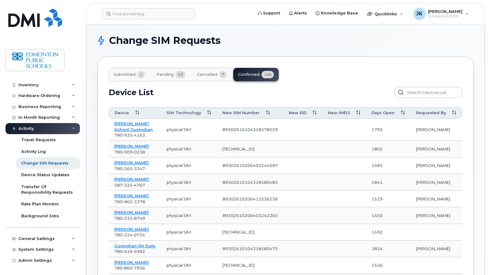
click at [172, 76] on span "pending" at bounding box center [164, 74] width 17 height 5
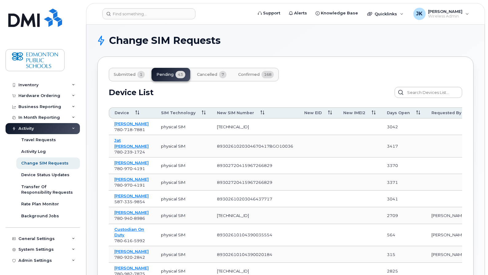
click at [210, 73] on span "cancelled" at bounding box center [207, 74] width 20 height 5
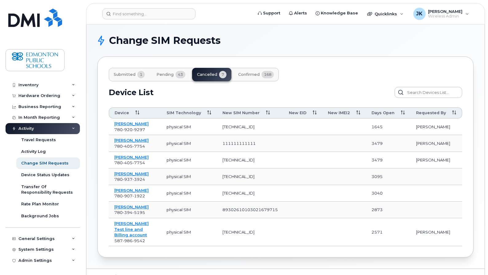
click at [244, 75] on span "confirmed" at bounding box center [249, 74] width 22 height 5
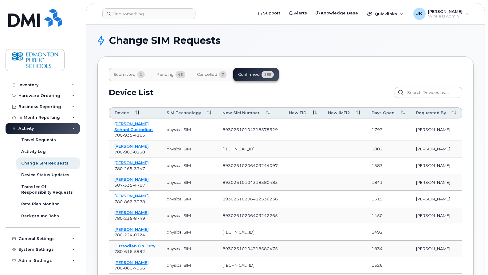
click at [392, 112] on span "Days Open" at bounding box center [382, 113] width 23 height 6
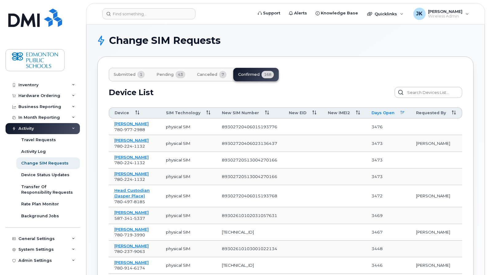
click at [391, 112] on span "Days Open" at bounding box center [382, 113] width 23 height 6
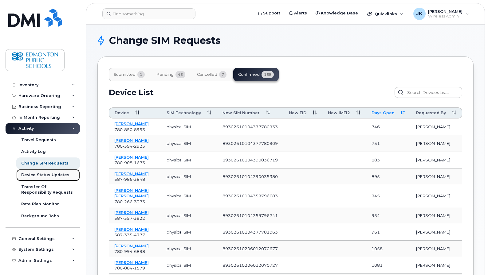
click at [35, 175] on div "Device Status Updates" at bounding box center [45, 175] width 48 height 6
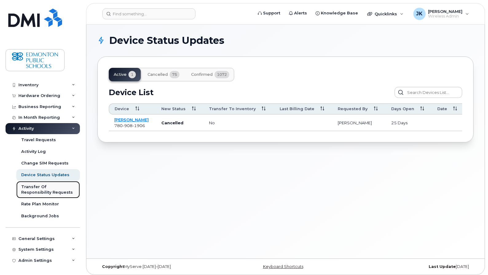
click at [33, 194] on div "Transfer Of Responsibility Requests" at bounding box center [48, 189] width 54 height 11
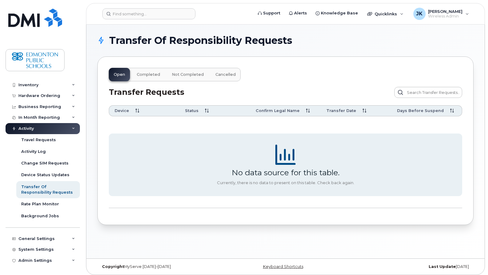
click at [144, 76] on span "Completed" at bounding box center [148, 74] width 23 height 5
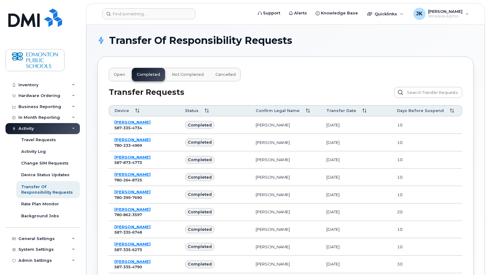
click at [189, 75] on span "Not Completed" at bounding box center [188, 74] width 32 height 5
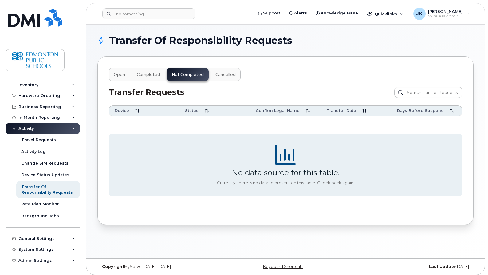
click at [215, 74] on span "Cancelled" at bounding box center [225, 74] width 20 height 5
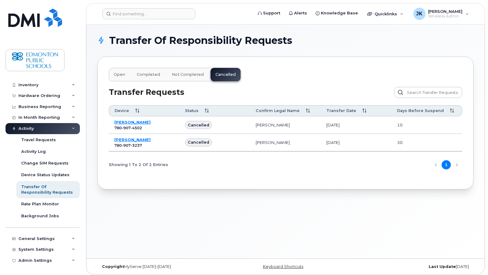
click at [116, 74] on span "Open" at bounding box center [119, 74] width 11 height 5
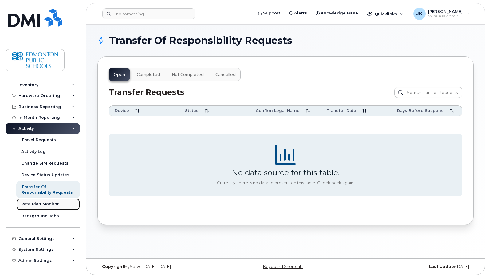
click at [52, 204] on div "Rate Plan Monitor" at bounding box center [40, 205] width 38 height 6
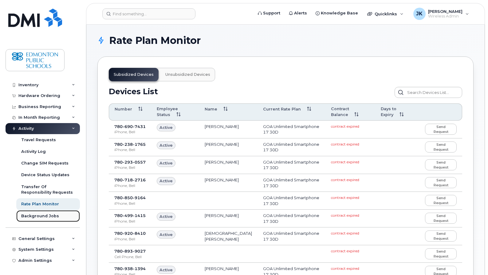
click at [39, 218] on div "Background Jobs" at bounding box center [40, 217] width 38 height 6
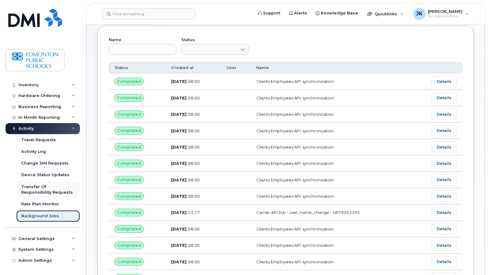
scroll to position [82, 0]
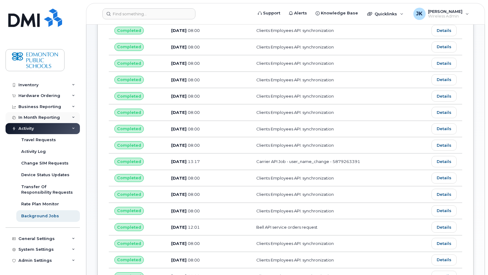
click at [72, 117] on icon at bounding box center [73, 117] width 3 height 3
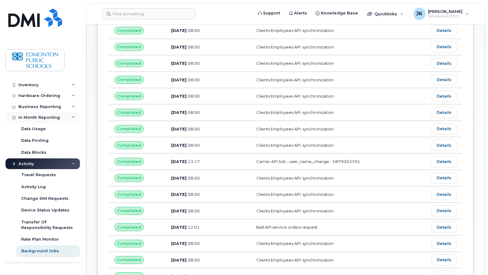
click at [42, 118] on div "In Month Reporting" at bounding box center [38, 117] width 41 height 5
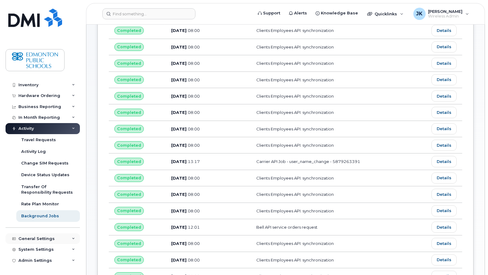
click at [33, 238] on div "General Settings" at bounding box center [36, 239] width 36 height 5
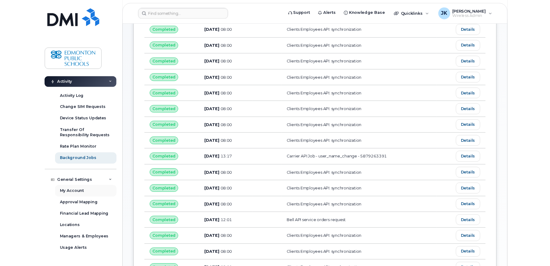
scroll to position [115, 0]
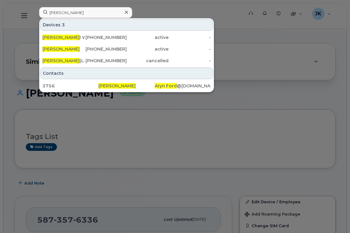
scroll to position [82, 0]
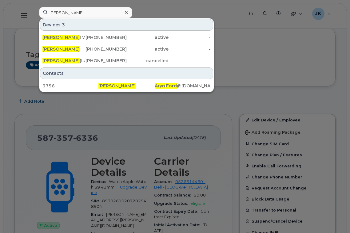
click at [75, 13] on input "[PERSON_NAME]" at bounding box center [85, 12] width 93 height 11
drag, startPoint x: 89, startPoint y: 12, endPoint x: 27, endPoint y: 11, distance: 62.4
click at [34, 11] on div "Aryn Ford Devices 3 Aryn Ford I Watch 780-893-9768 active - Aryn Ford 780-916-6…" at bounding box center [139, 16] width 210 height 18
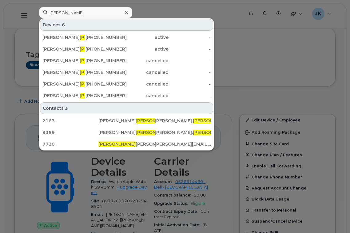
type input "Stanley"
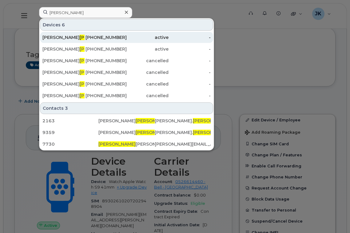
click at [80, 37] on span "Stanley" at bounding box center [98, 38] width 37 height 6
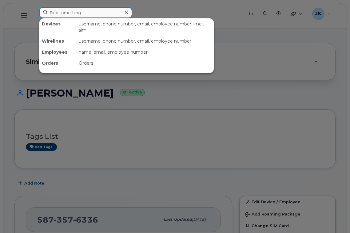
click at [88, 12] on input at bounding box center [85, 12] width 93 height 11
paste input "[PERSON_NAME]"
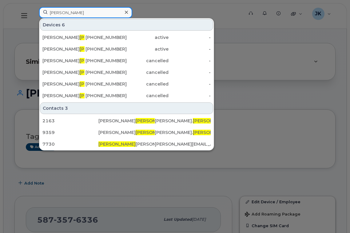
type input "[PERSON_NAME]"
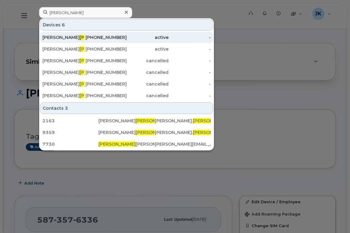
click at [67, 38] on div "[PERSON_NAME]" at bounding box center [63, 37] width 42 height 6
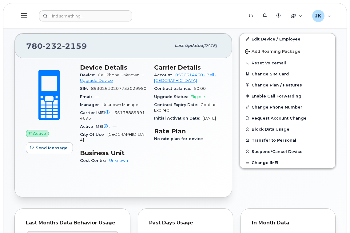
scroll to position [90, 0]
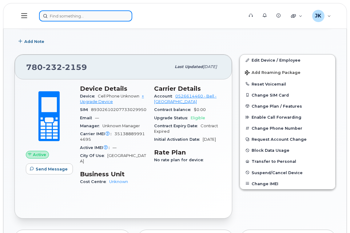
click at [83, 18] on input at bounding box center [85, 15] width 93 height 11
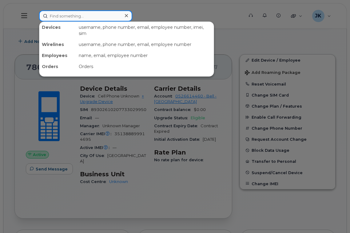
paste input "7808939027"
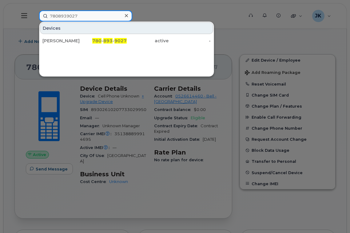
type input "7808939027"
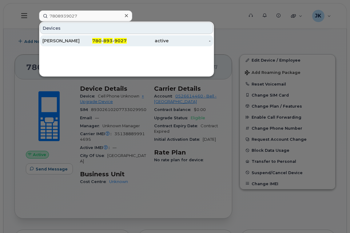
click at [67, 41] on div "[PERSON_NAME]" at bounding box center [63, 41] width 42 height 6
